Goal: Find specific page/section: Find specific page/section

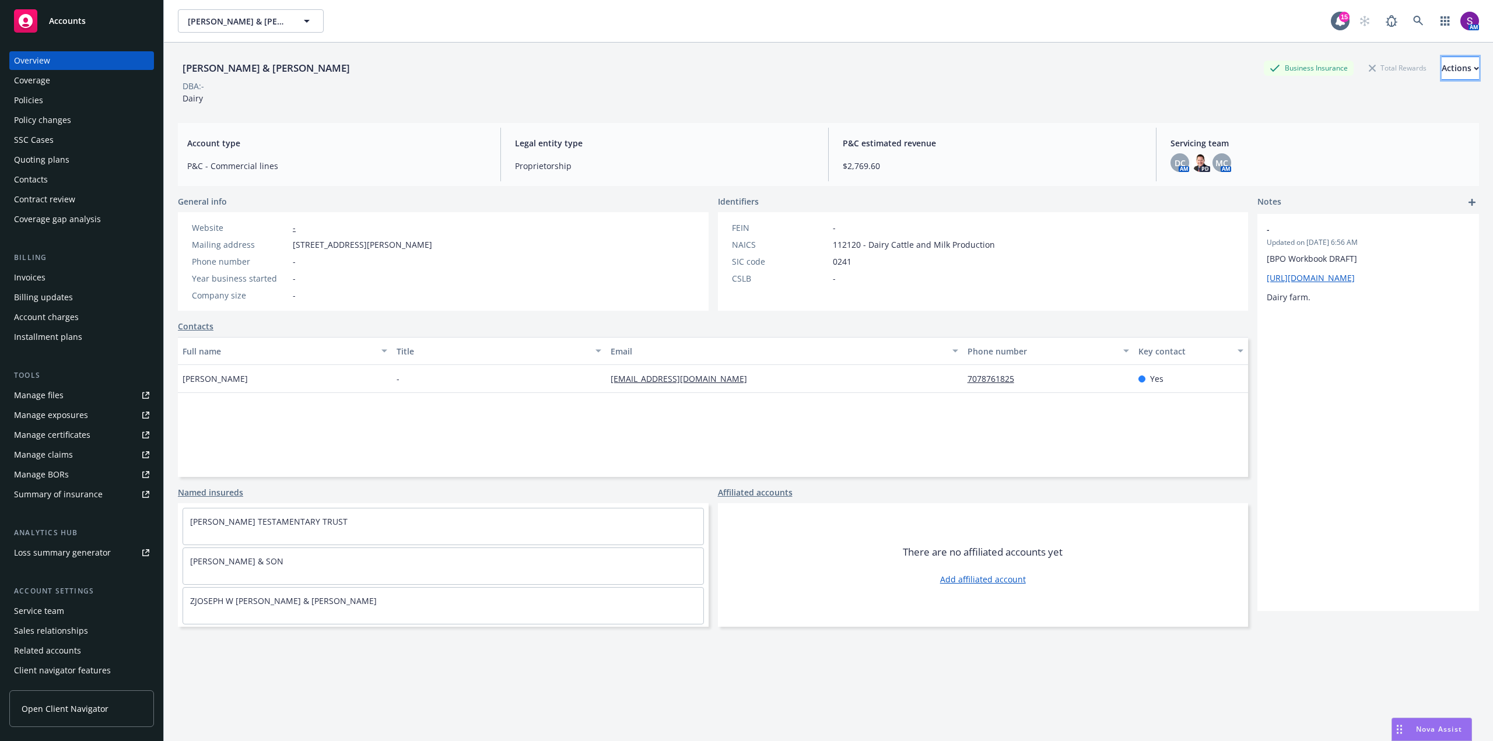
click at [1441, 71] on div "Actions" at bounding box center [1459, 68] width 37 height 22
click at [1334, 147] on link "Copy logging email" at bounding box center [1382, 146] width 191 height 23
click at [1406, 21] on link at bounding box center [1417, 20] width 23 height 23
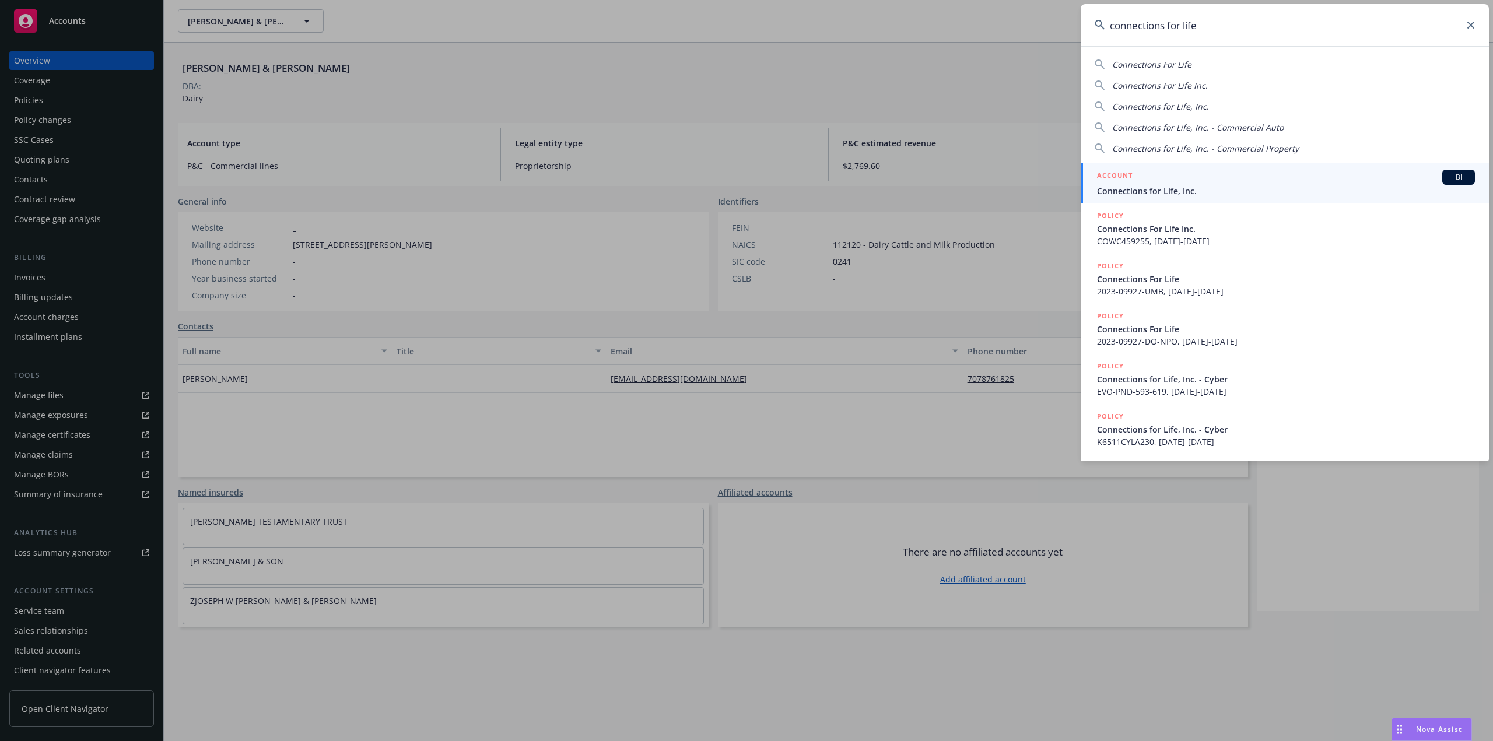
type input "connections for life"
click at [1152, 186] on span "Connections for Life, Inc." at bounding box center [1286, 191] width 378 height 12
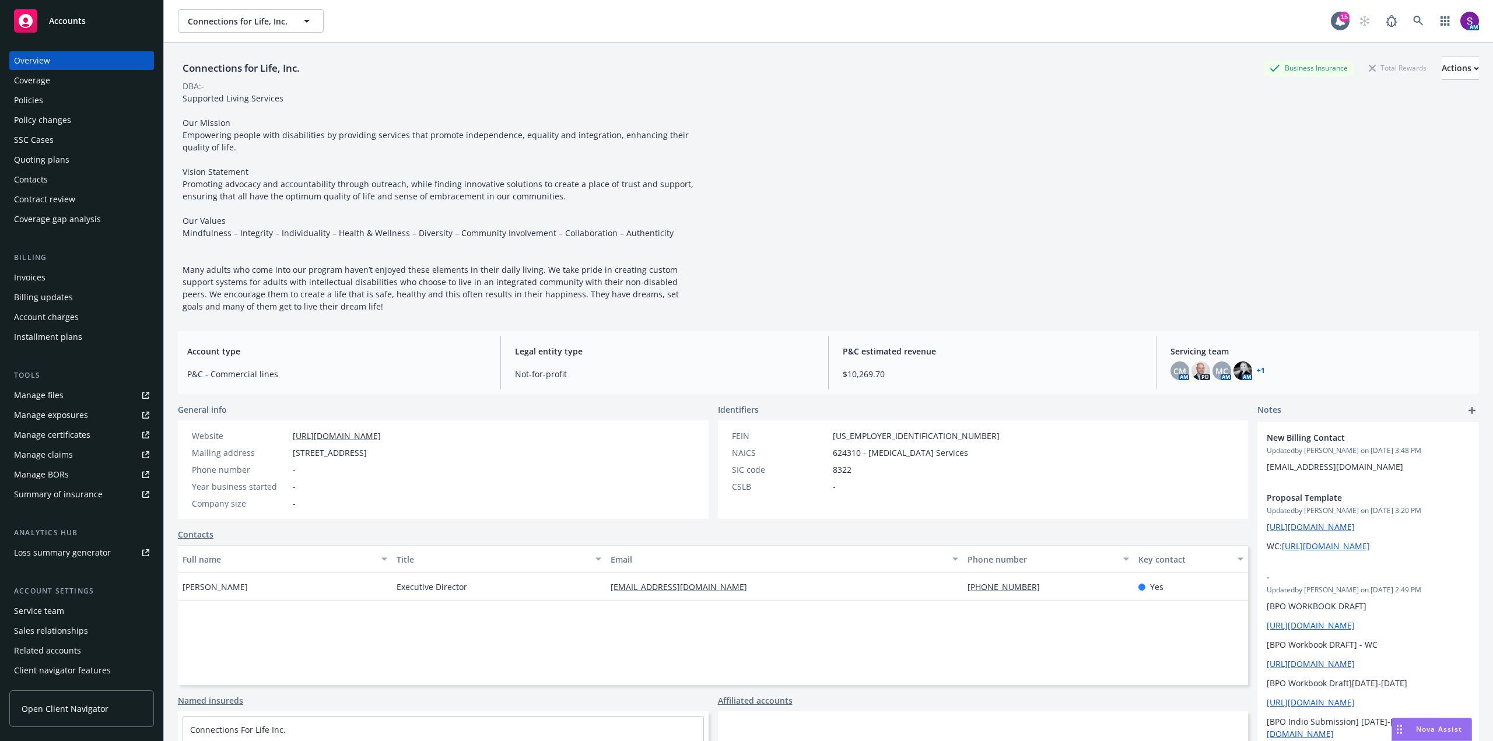
click at [55, 99] on div "Policies" at bounding box center [81, 100] width 135 height 19
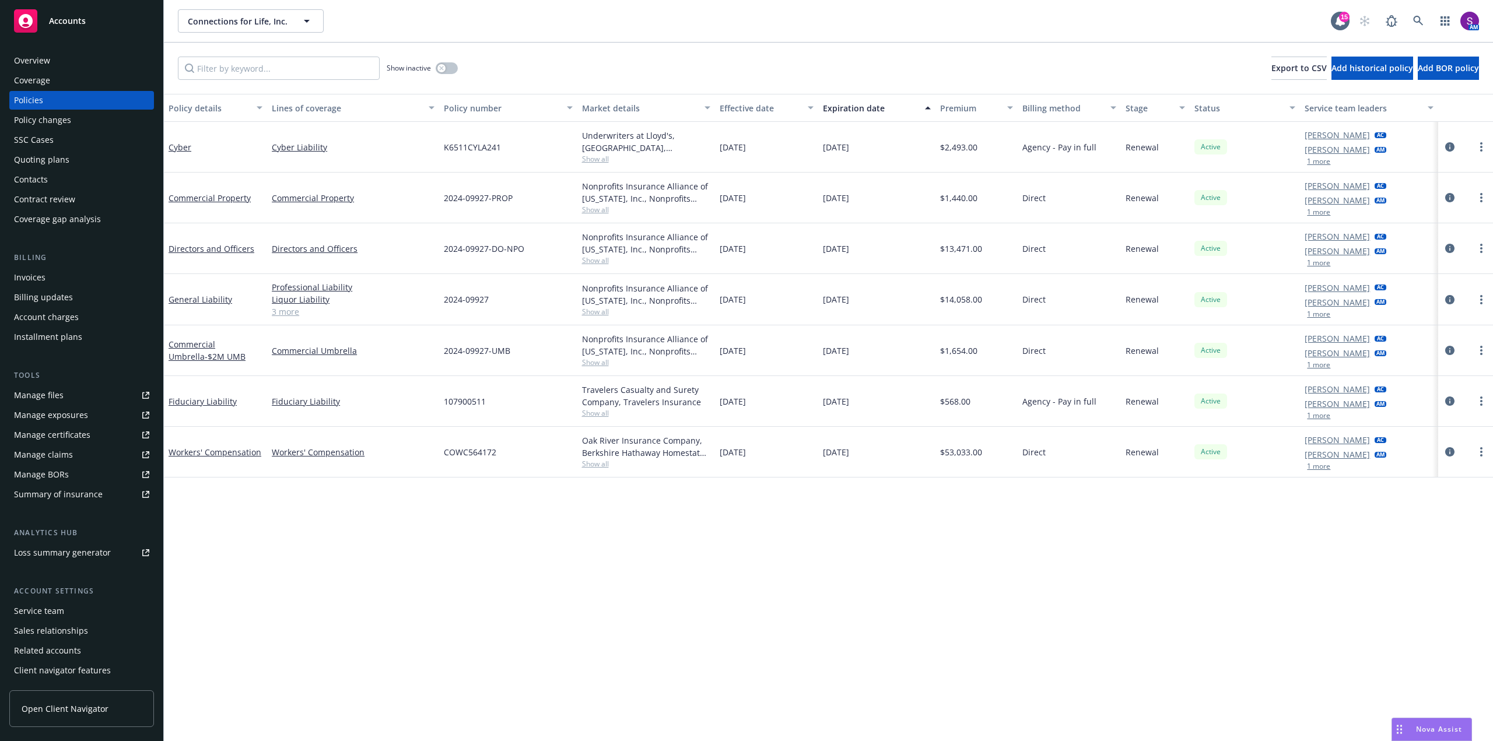
click at [62, 158] on div "Quoting plans" at bounding box center [41, 159] width 55 height 19
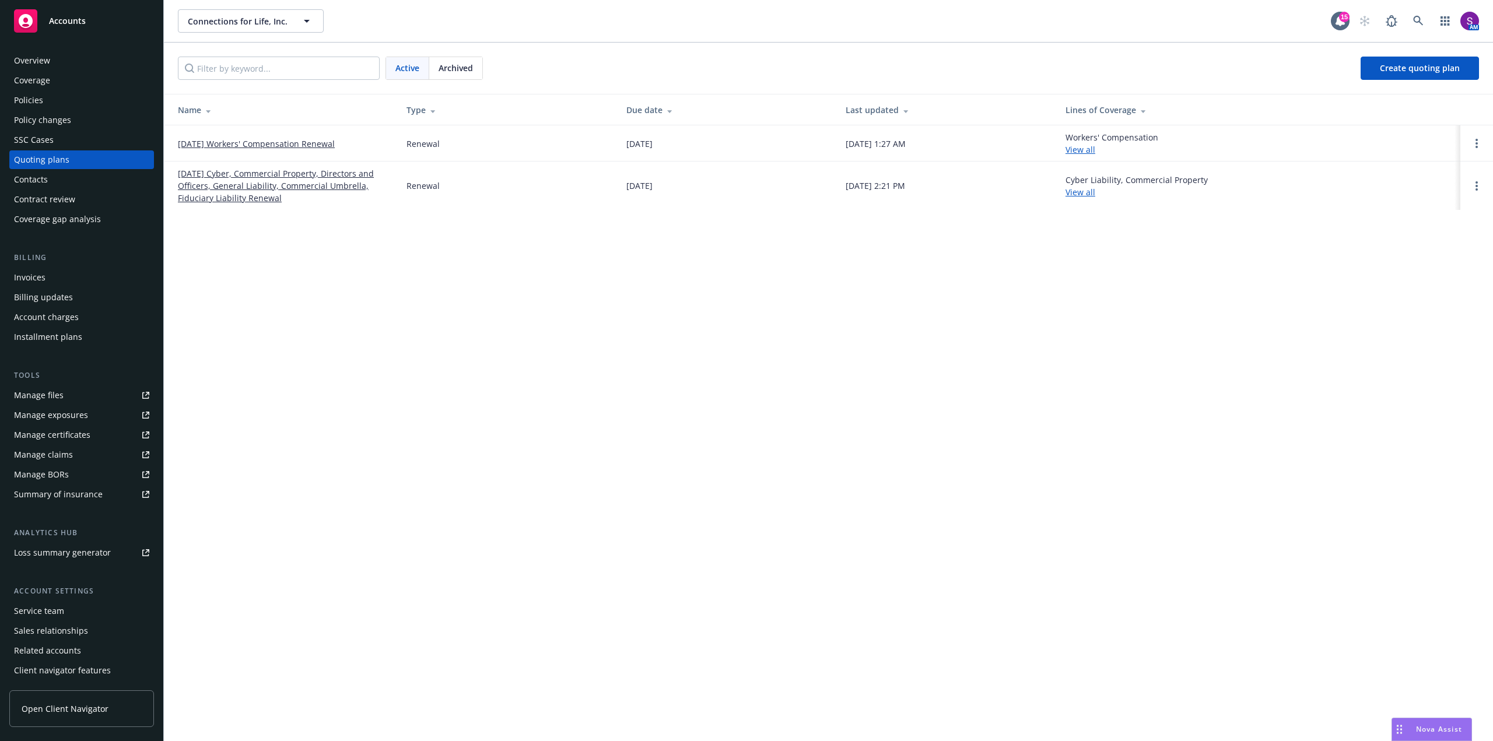
click at [293, 177] on link "[DATE] Cyber, Commercial Property, Directors and Officers, General Liability, C…" at bounding box center [283, 185] width 210 height 37
